Goal: Task Accomplishment & Management: Manage account settings

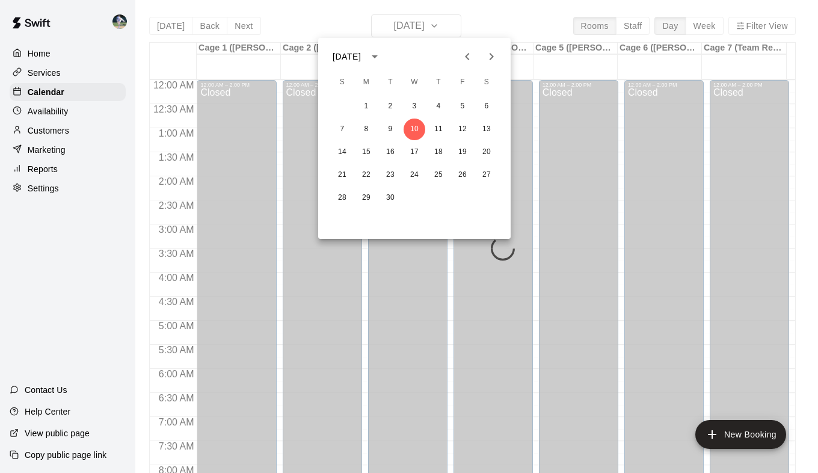
scroll to position [682, 0]
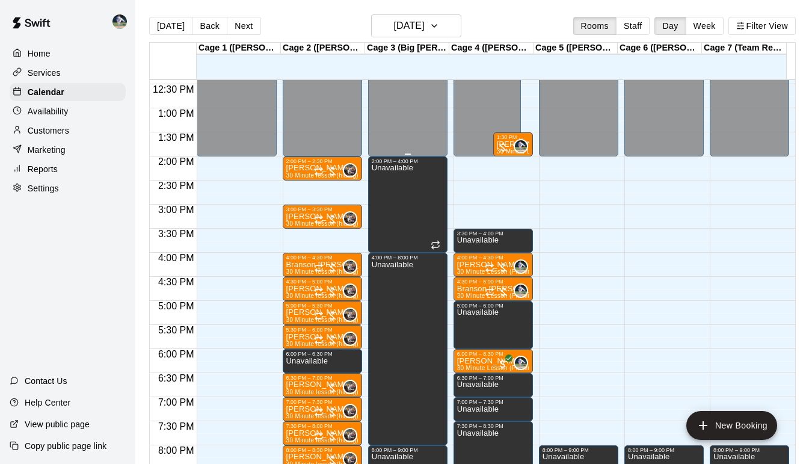
scroll to position [596, 0]
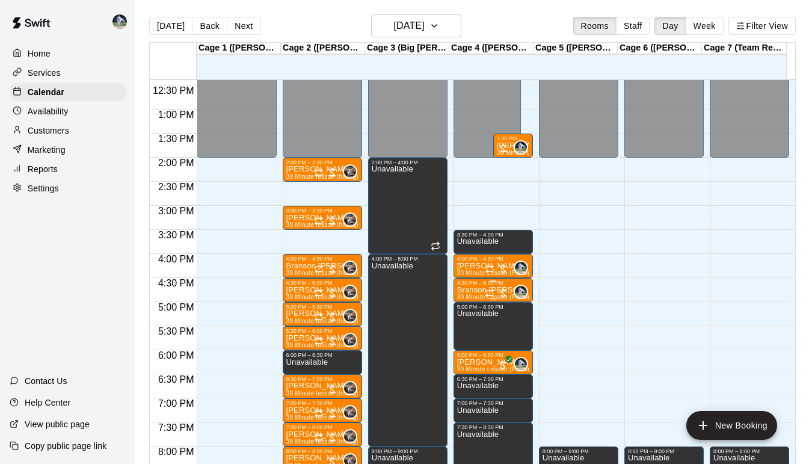
click at [465, 286] on div "4:30 PM – 5:00 PM" at bounding box center [493, 283] width 72 height 6
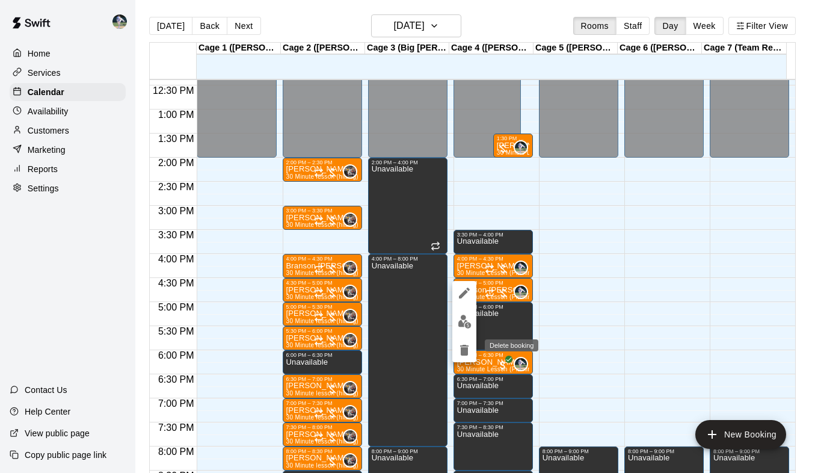
click at [465, 346] on icon "delete" at bounding box center [464, 350] width 8 height 11
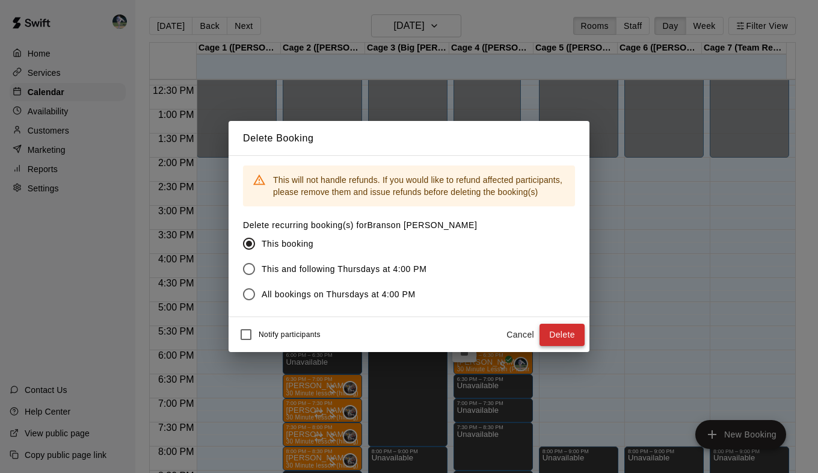
click at [563, 333] on button "Delete" at bounding box center [562, 335] width 45 height 22
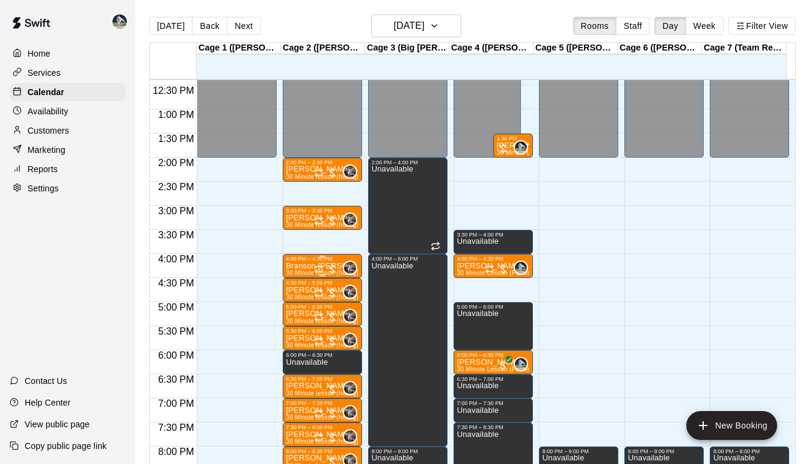
click at [303, 266] on p "Branson [PERSON_NAME]" at bounding box center [322, 266] width 72 height 0
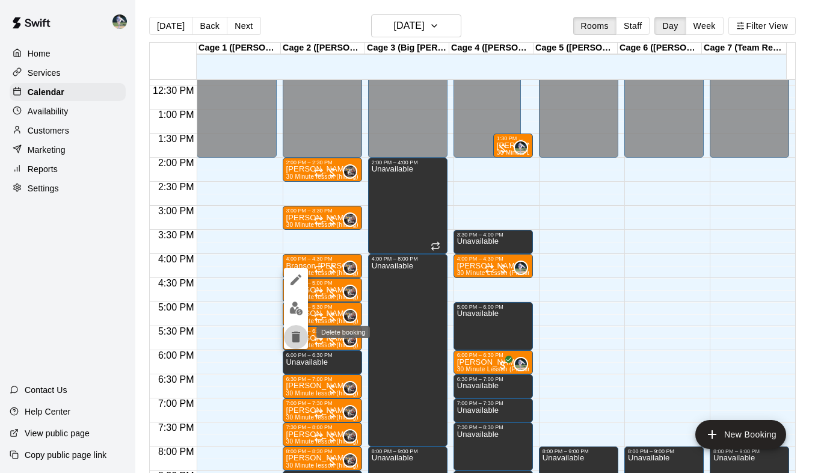
click at [299, 333] on icon "delete" at bounding box center [296, 337] width 8 height 11
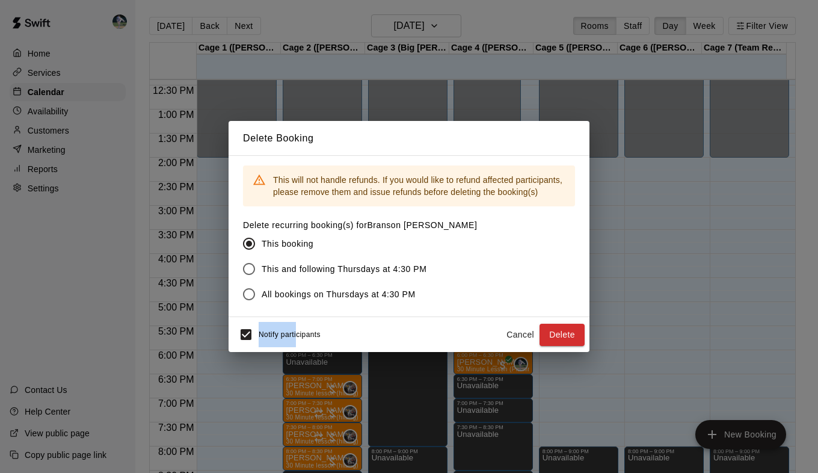
click at [250, 335] on div "Notify participants" at bounding box center [276, 334] width 87 height 25
click at [556, 333] on button "Delete" at bounding box center [562, 335] width 45 height 22
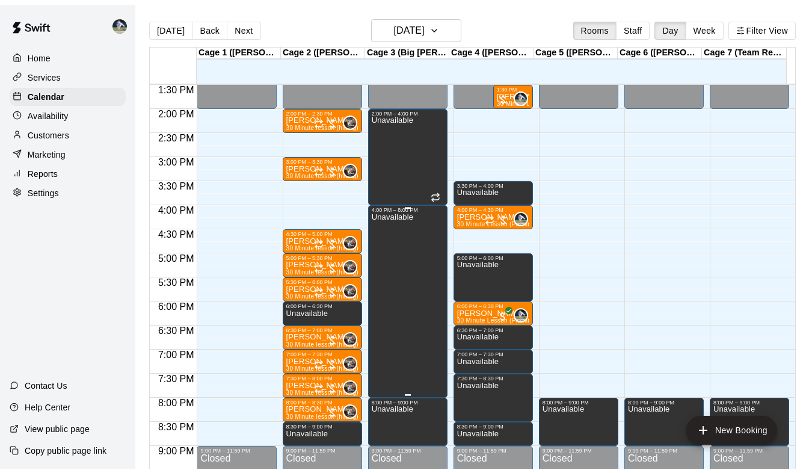
scroll to position [650, 0]
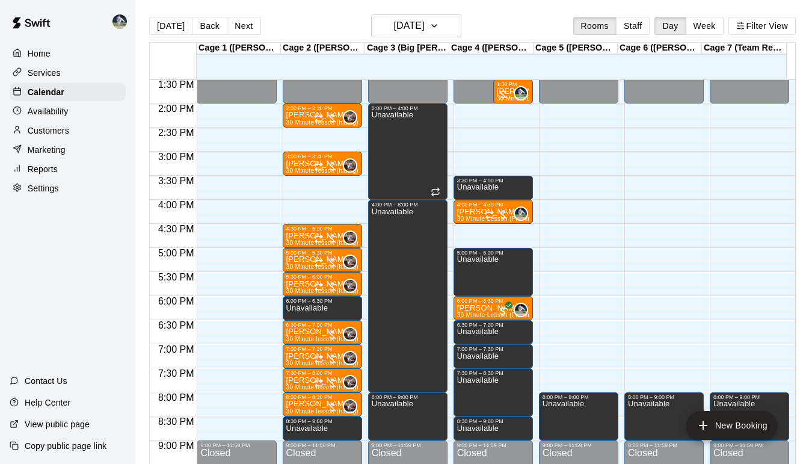
click at [47, 137] on p "Customers" at bounding box center [49, 131] width 42 height 12
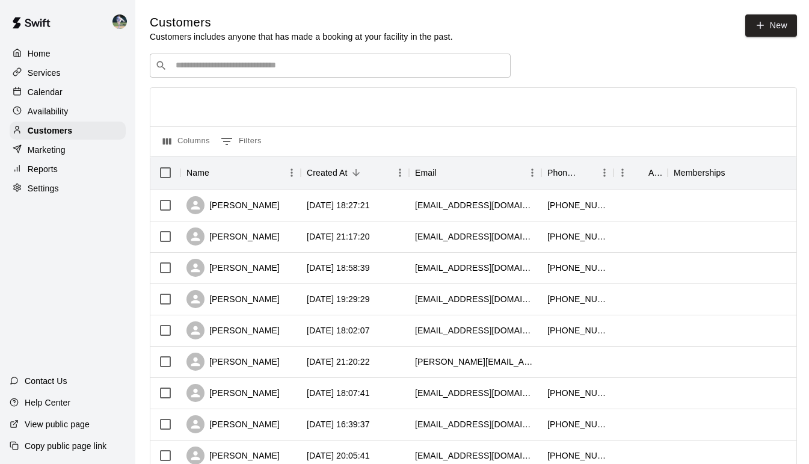
click at [218, 65] on input "Search customers by name or email" at bounding box center [338, 66] width 333 height 12
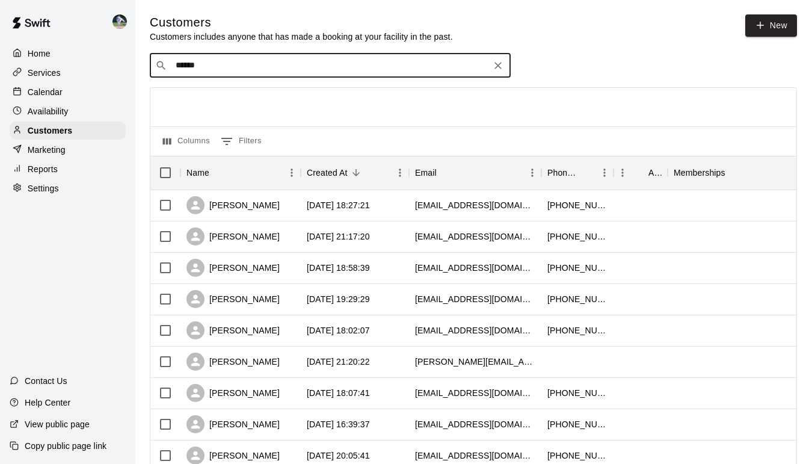
type input "*******"
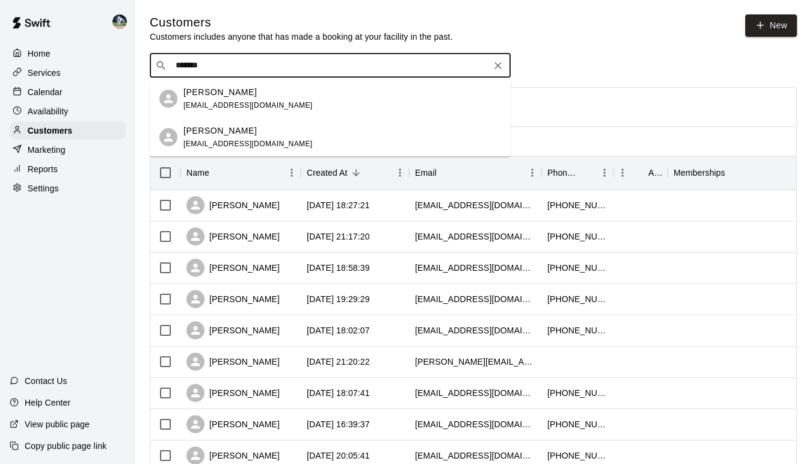
click at [223, 99] on div "[PERSON_NAME] [EMAIL_ADDRESS][DOMAIN_NAME]" at bounding box center [248, 99] width 129 height 26
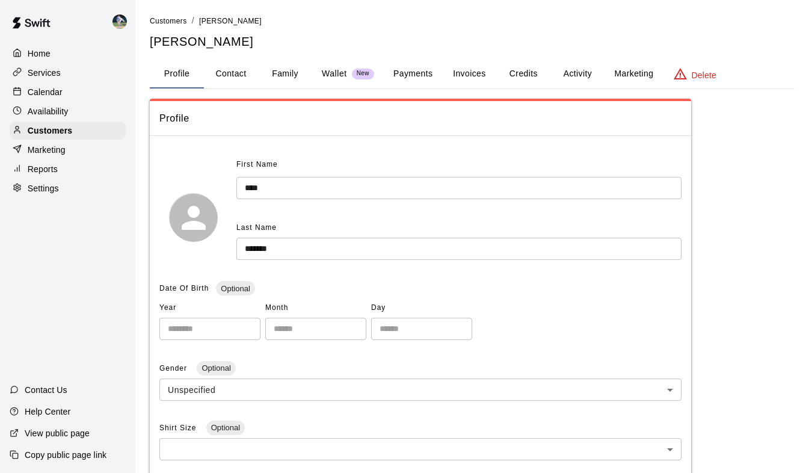
click at [234, 71] on button "Contact" at bounding box center [231, 74] width 54 height 29
select select "**"
